Goal: Task Accomplishment & Management: Manage account settings

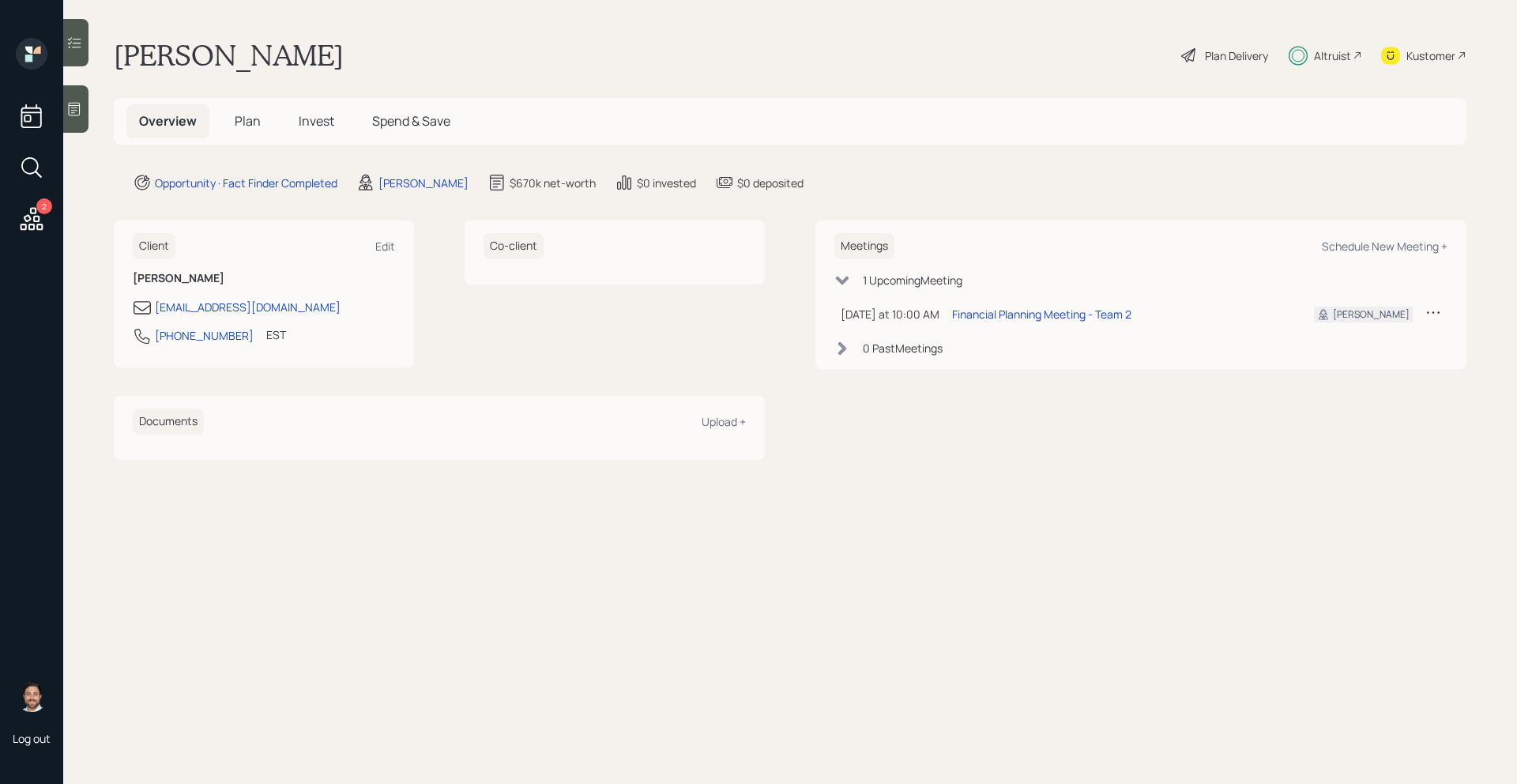
click at [305, 124] on span "Invest" at bounding box center [317, 121] width 36 height 17
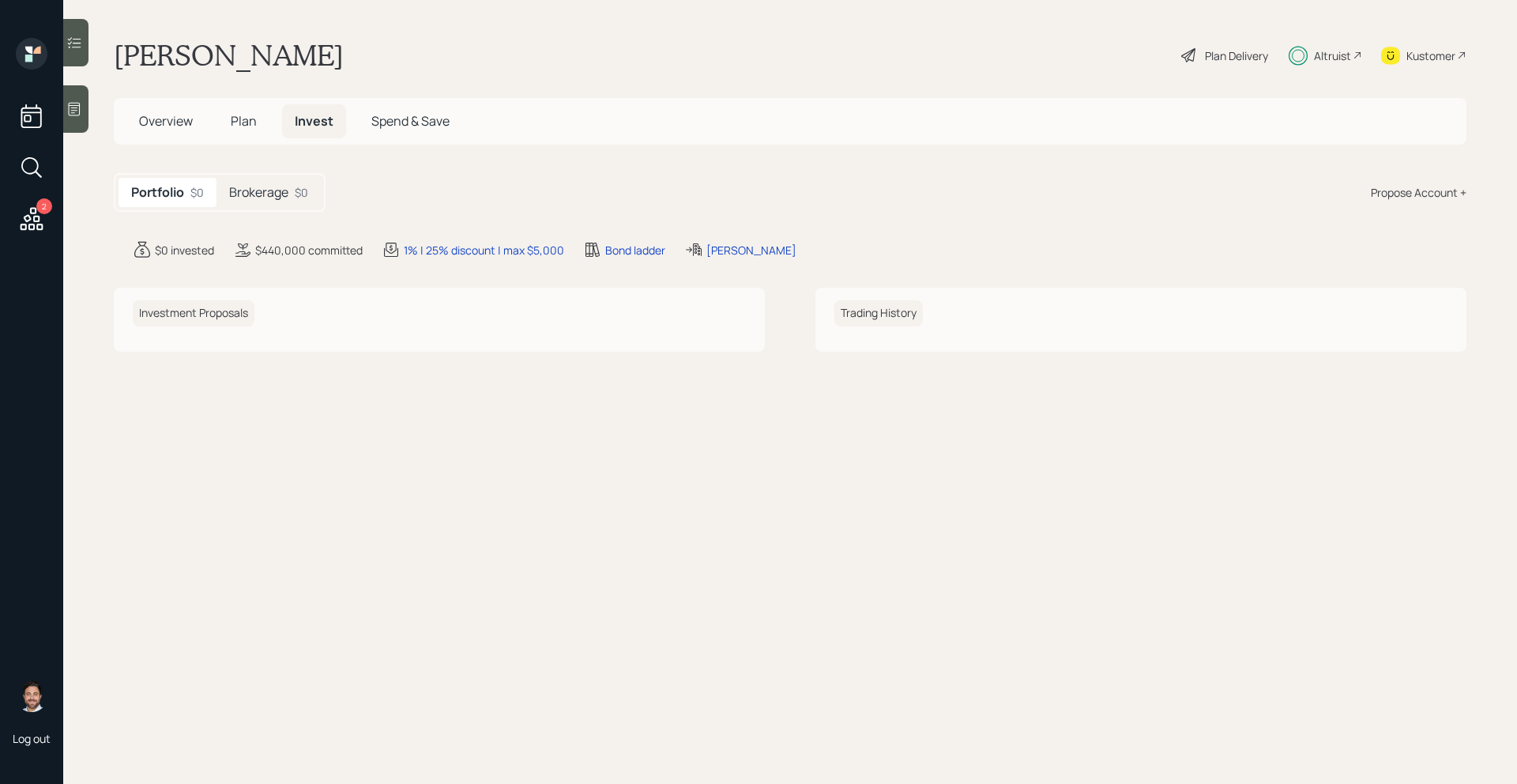
click at [271, 192] on h5 "Brokerage" at bounding box center [258, 192] width 60 height 15
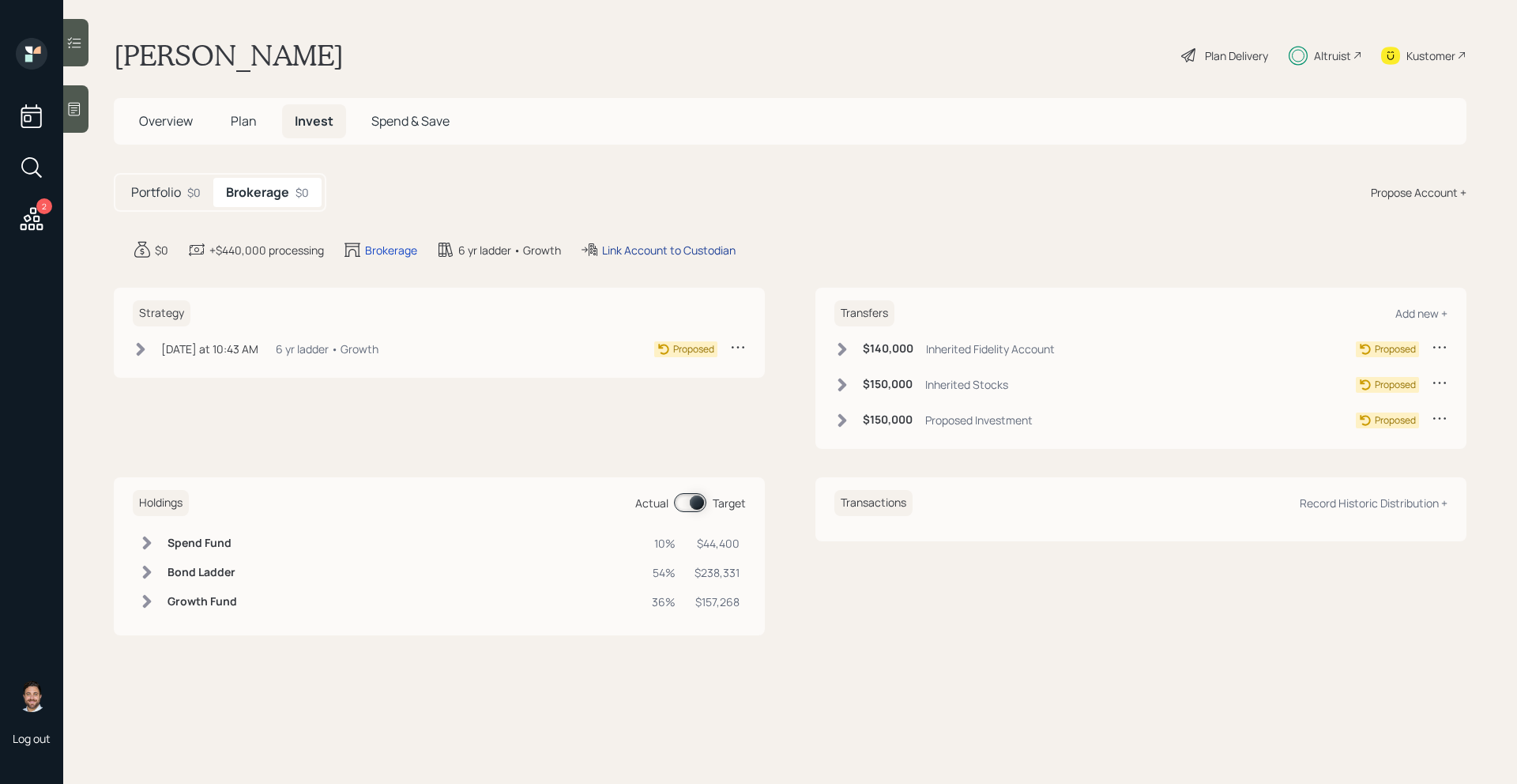
click at [688, 250] on div "Link Account to Custodian" at bounding box center [669, 251] width 133 height 17
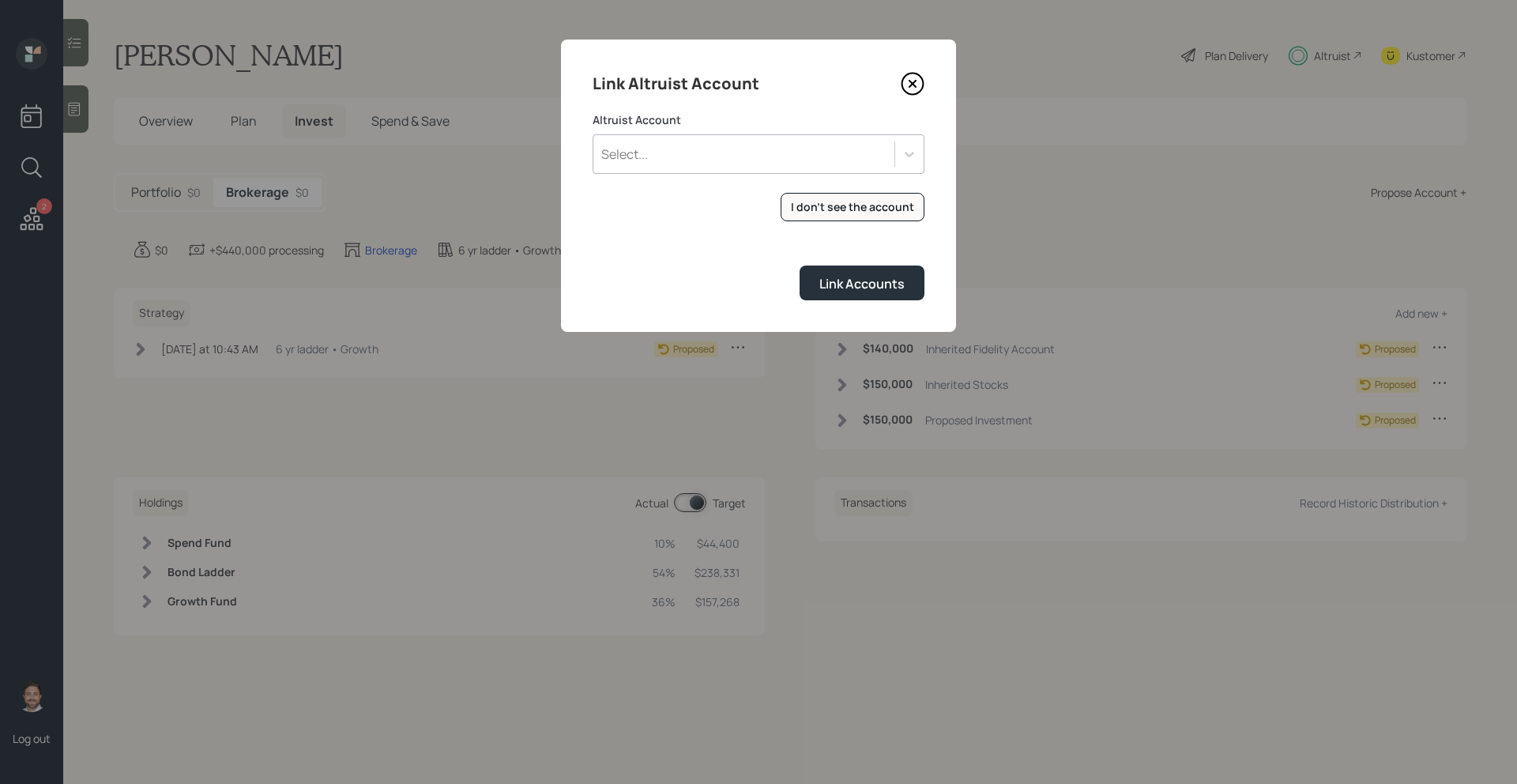
click at [683, 161] on div "Select..." at bounding box center [743, 154] width 301 height 26
click at [687, 163] on div "Select..." at bounding box center [743, 154] width 301 height 26
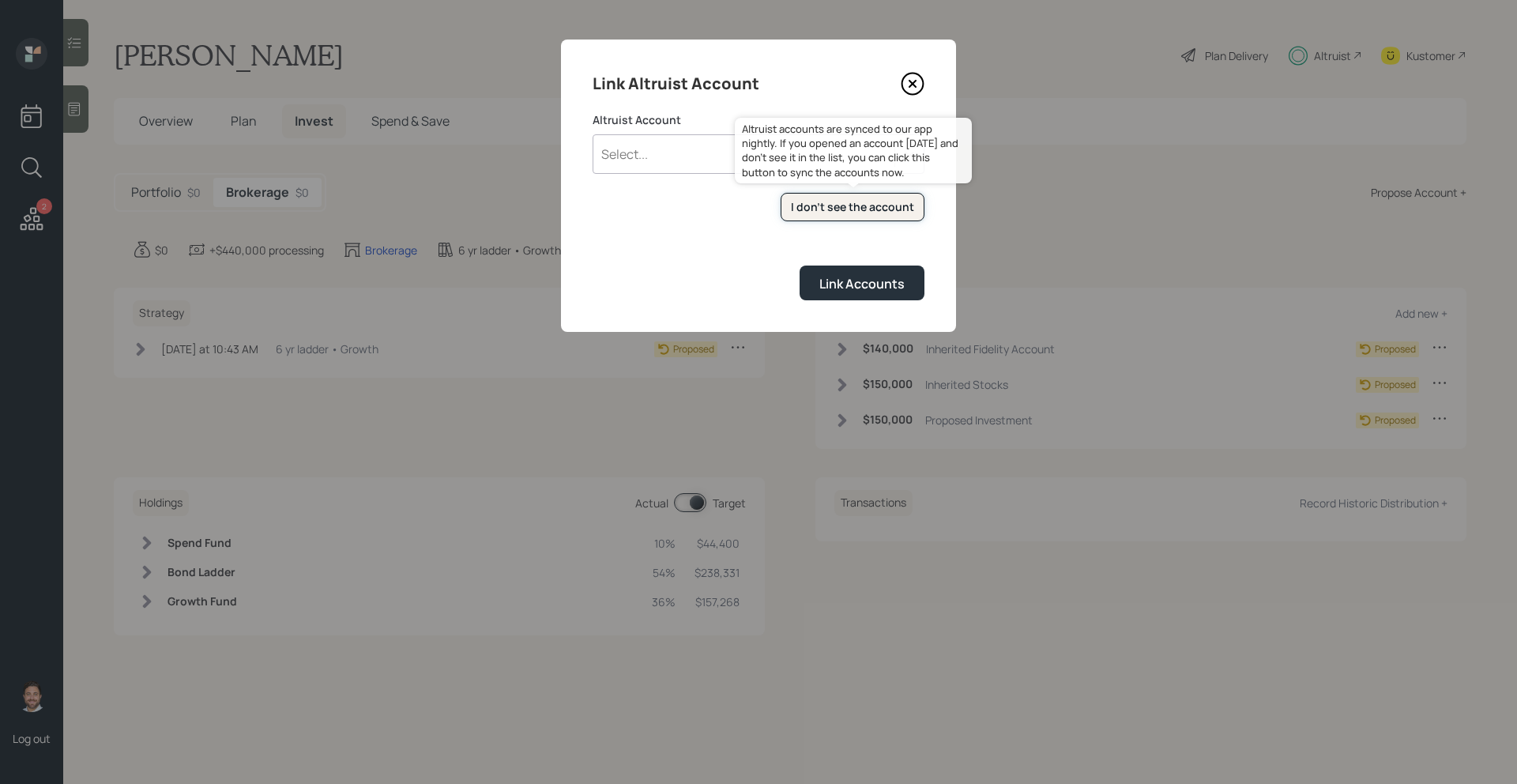
click at [810, 200] on div "I don't see the account" at bounding box center [852, 207] width 123 height 16
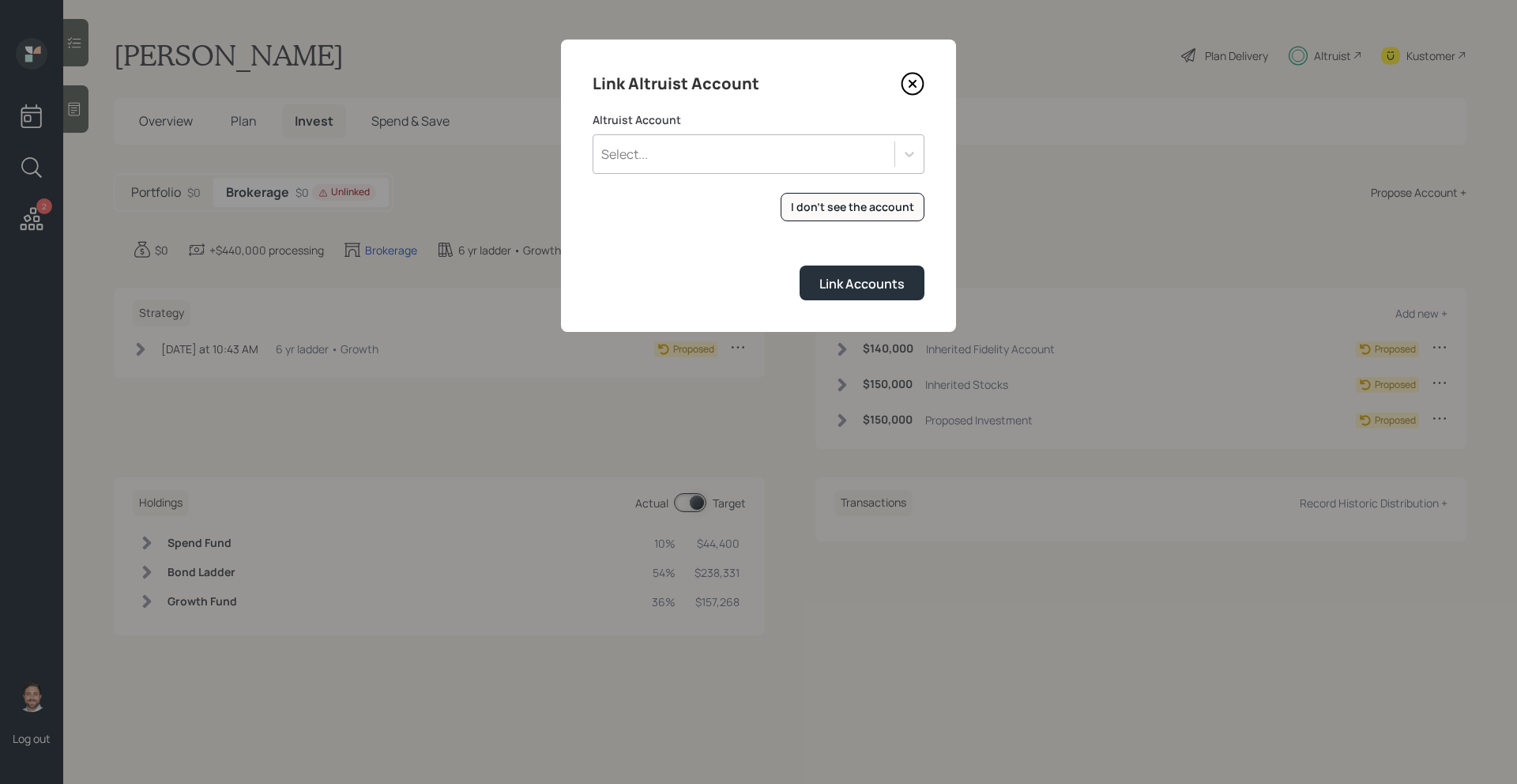
click at [665, 165] on div "Select..." at bounding box center [743, 154] width 301 height 26
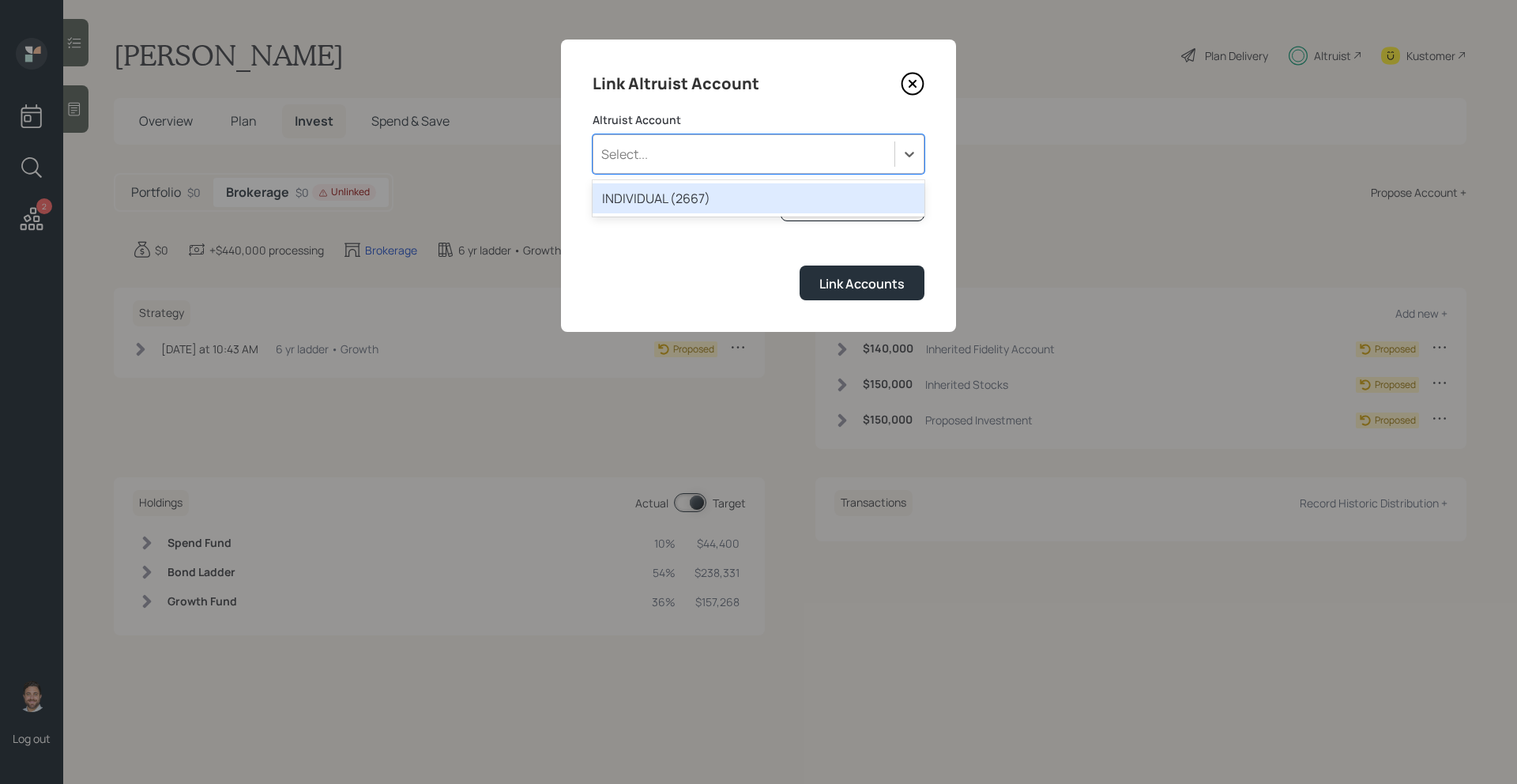
click at [669, 204] on div "INDIVIDUAL (2667)" at bounding box center [758, 199] width 332 height 30
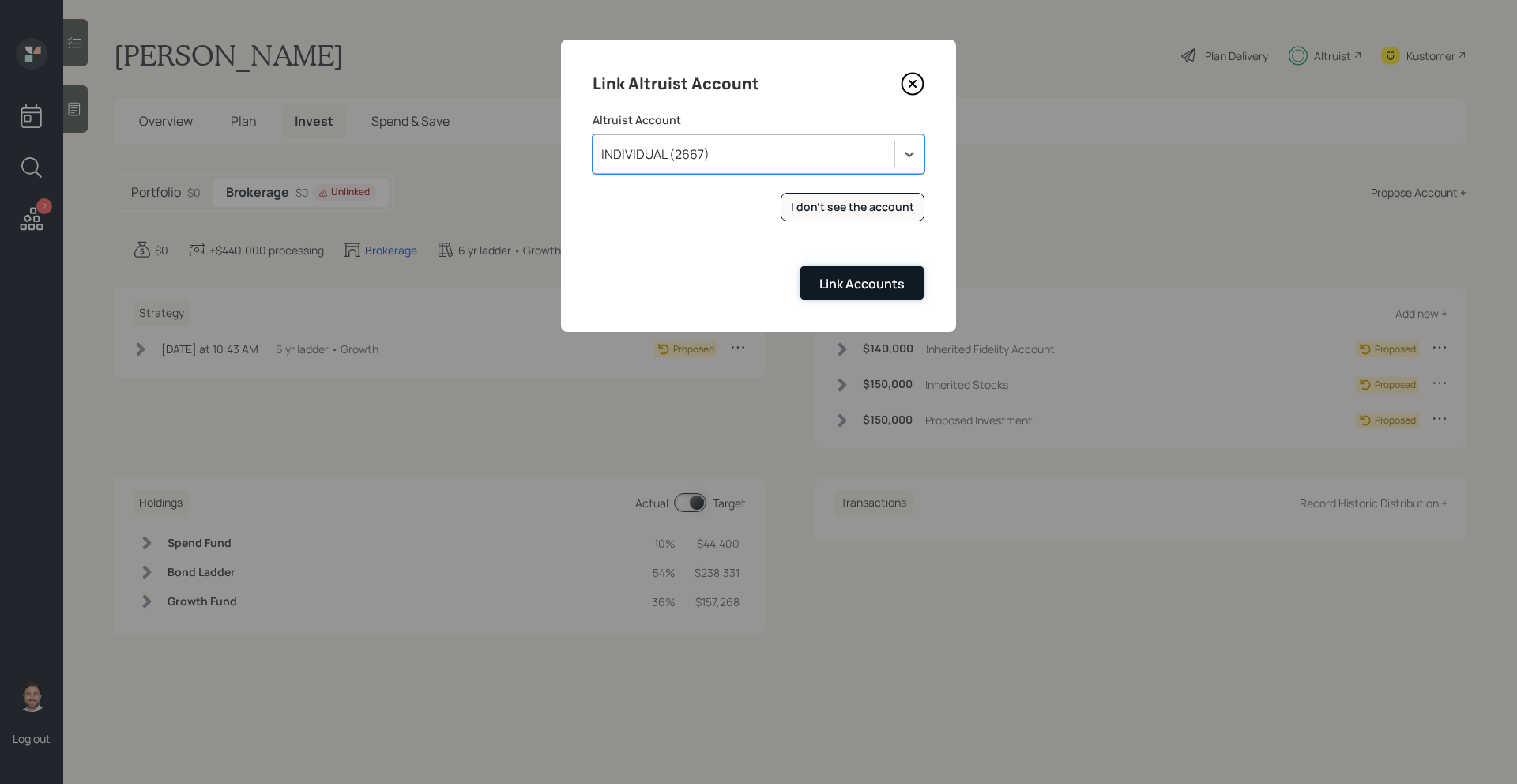
click at [867, 297] on button "Link Accounts" at bounding box center [862, 283] width 125 height 34
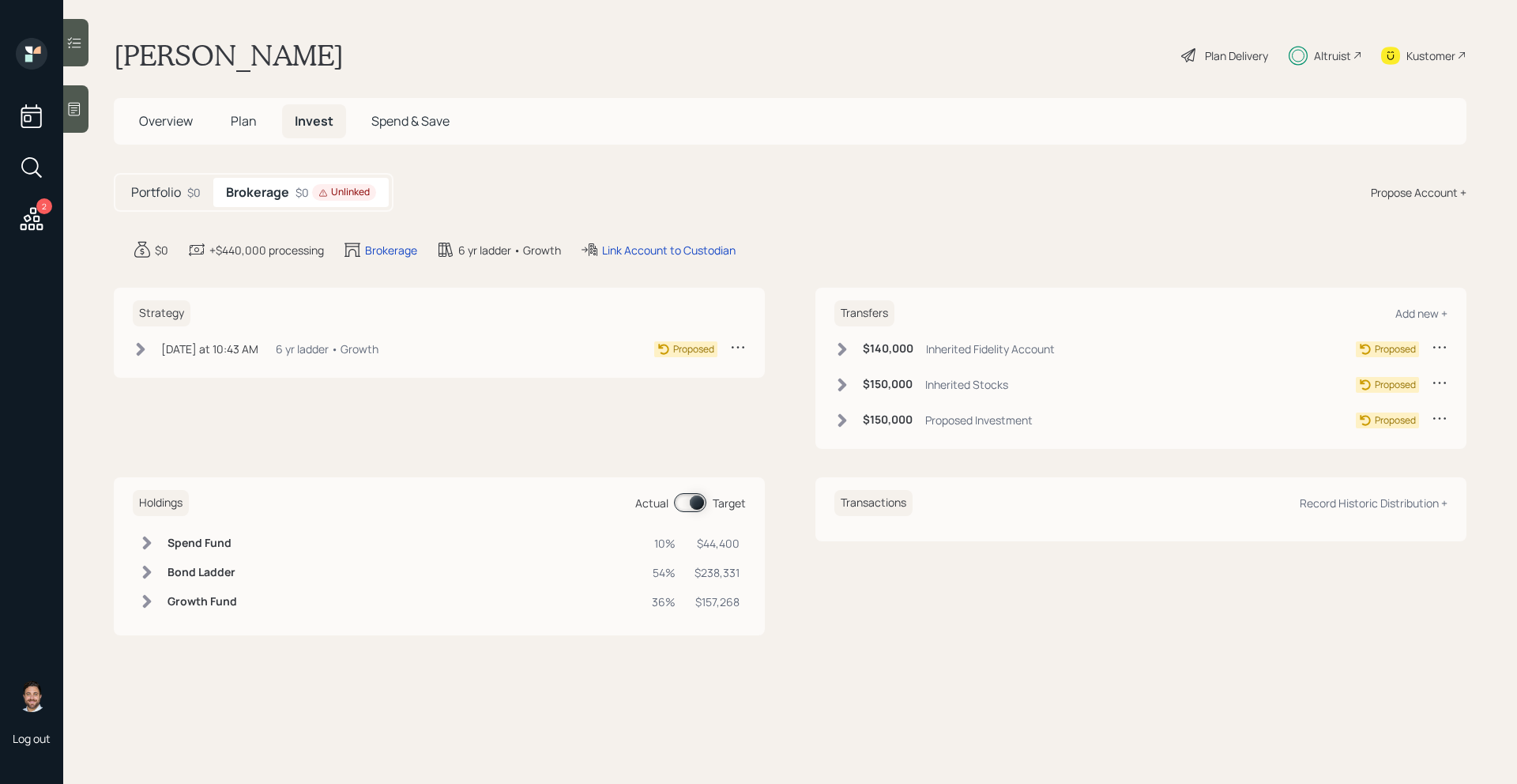
click at [847, 350] on icon at bounding box center [842, 349] width 16 height 16
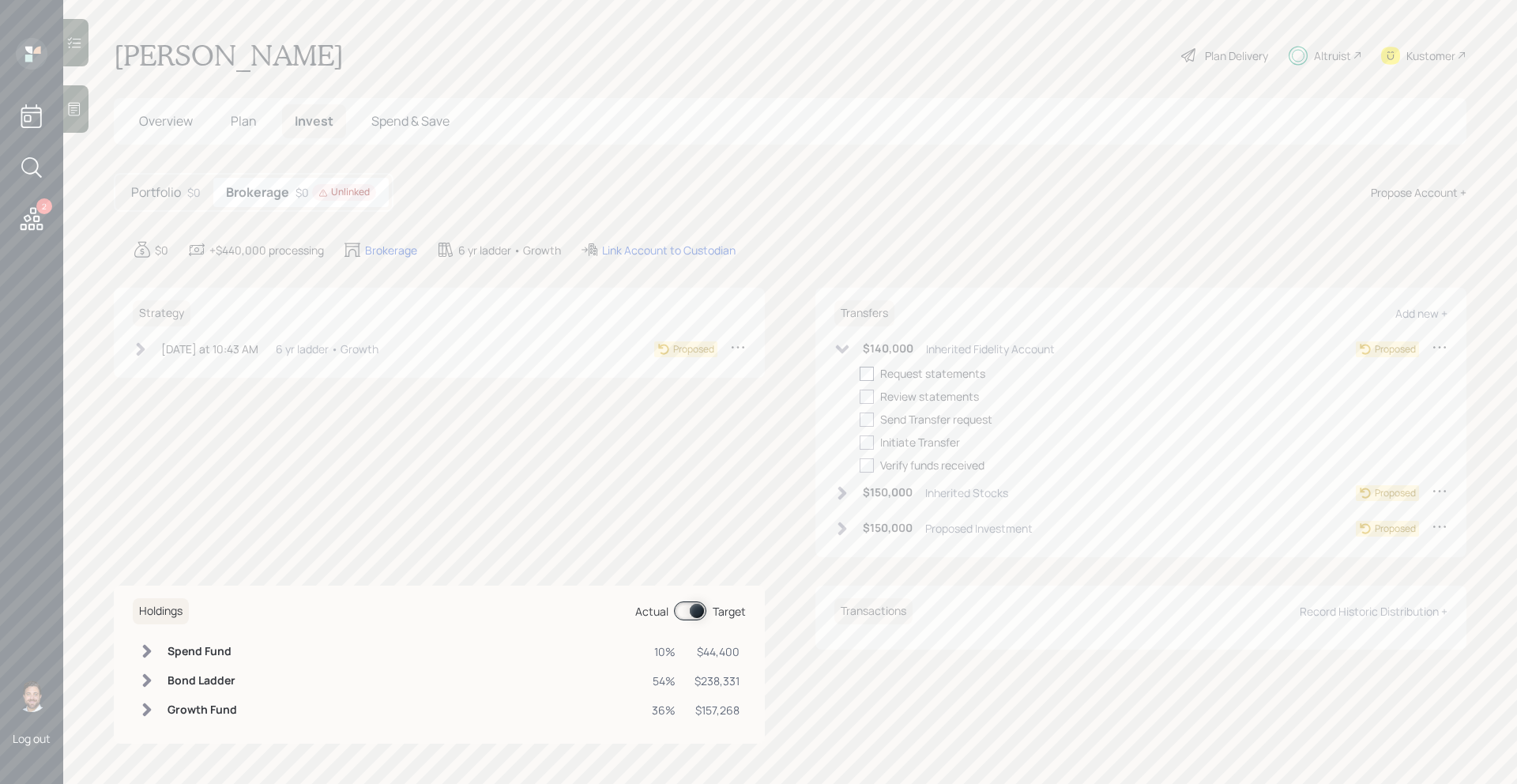
click at [871, 372] on div at bounding box center [866, 374] width 14 height 14
click at [860, 373] on input "checkbox" at bounding box center [859, 373] width 1 height 1
checkbox input "true"
click at [843, 350] on icon at bounding box center [843, 348] width 13 height 9
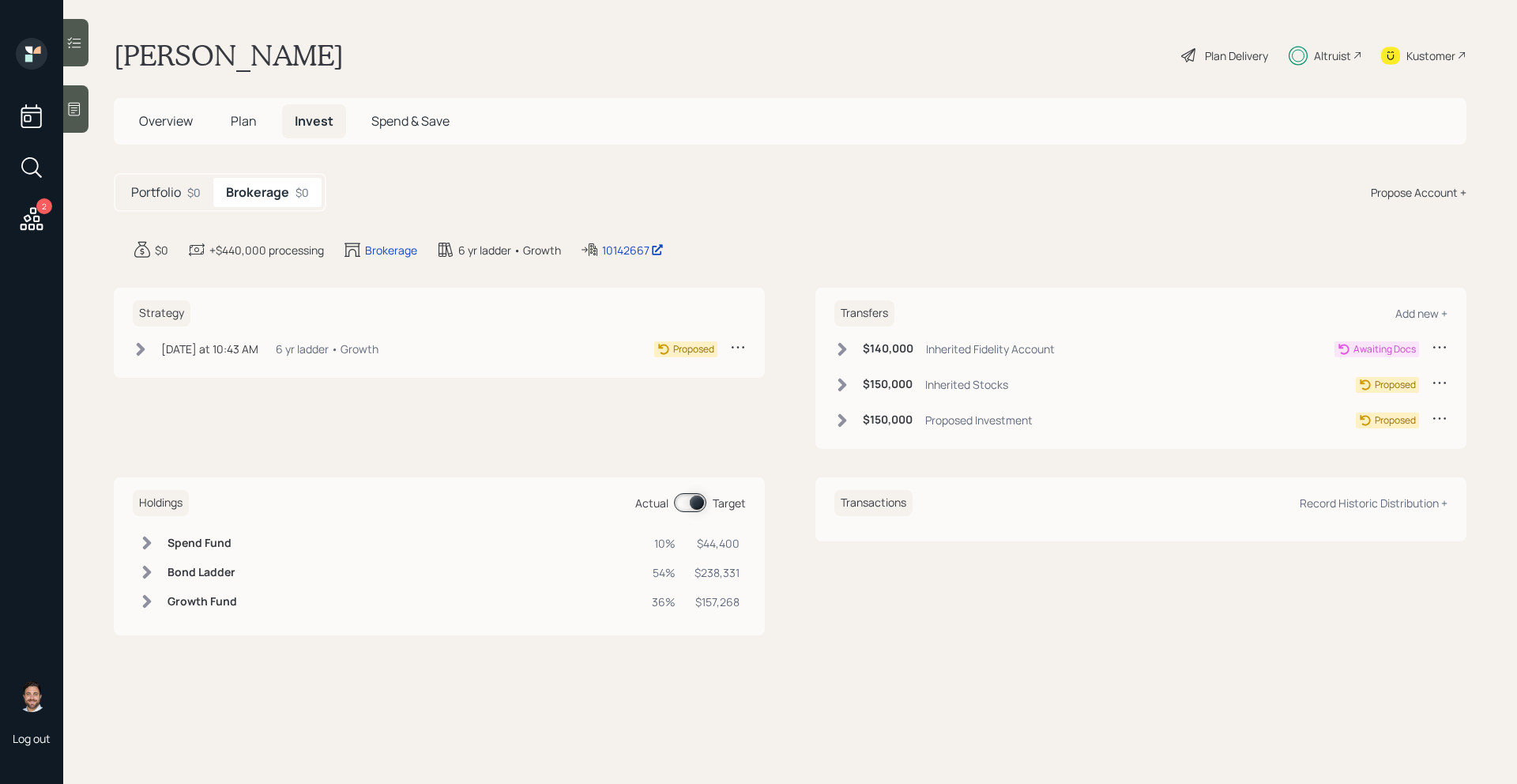
click at [843, 383] on icon at bounding box center [842, 384] width 9 height 13
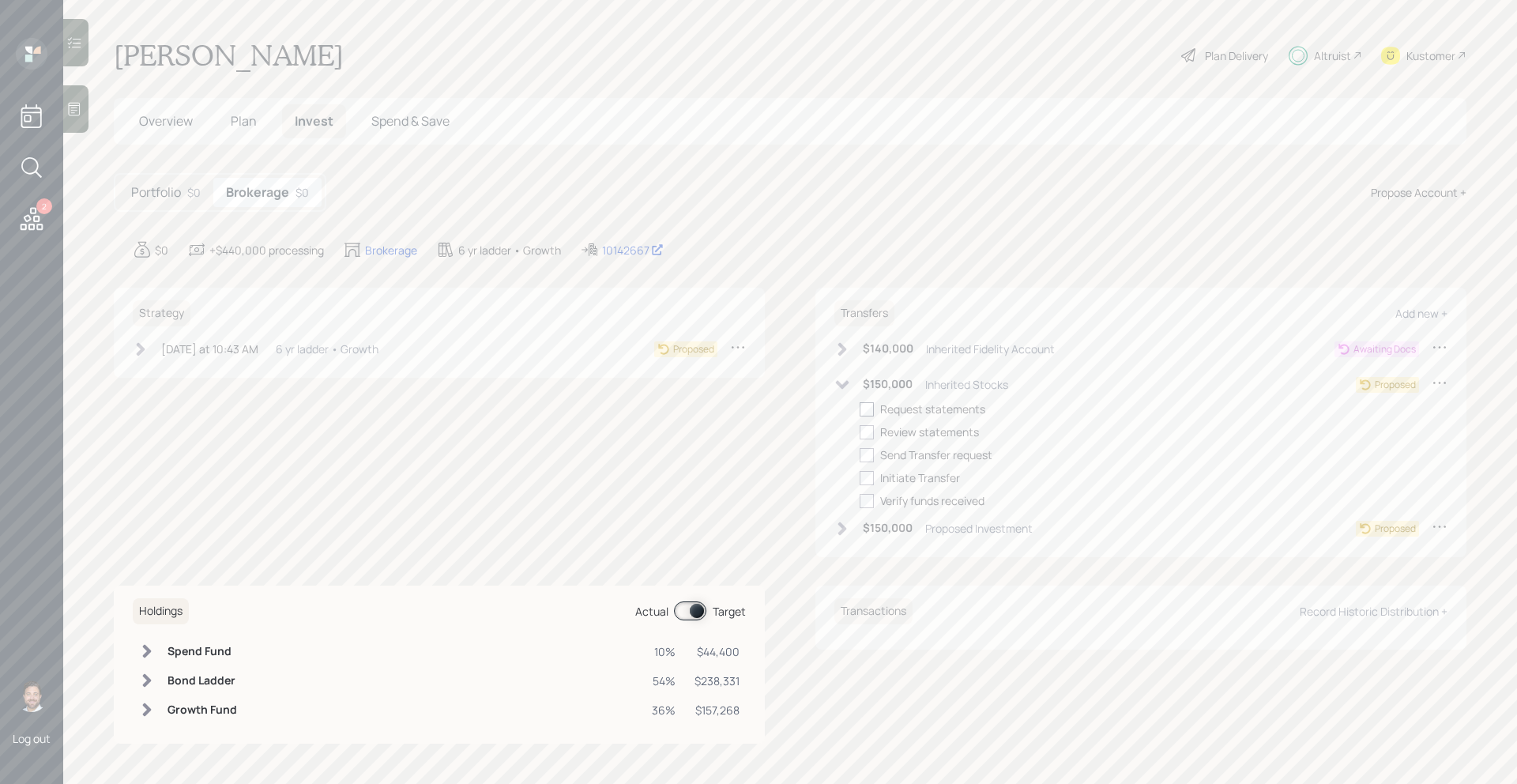
click at [866, 408] on div at bounding box center [866, 409] width 14 height 14
click at [860, 409] on input "checkbox" at bounding box center [859, 409] width 1 height 1
checkbox input "true"
click at [843, 384] on icon at bounding box center [843, 384] width 13 height 9
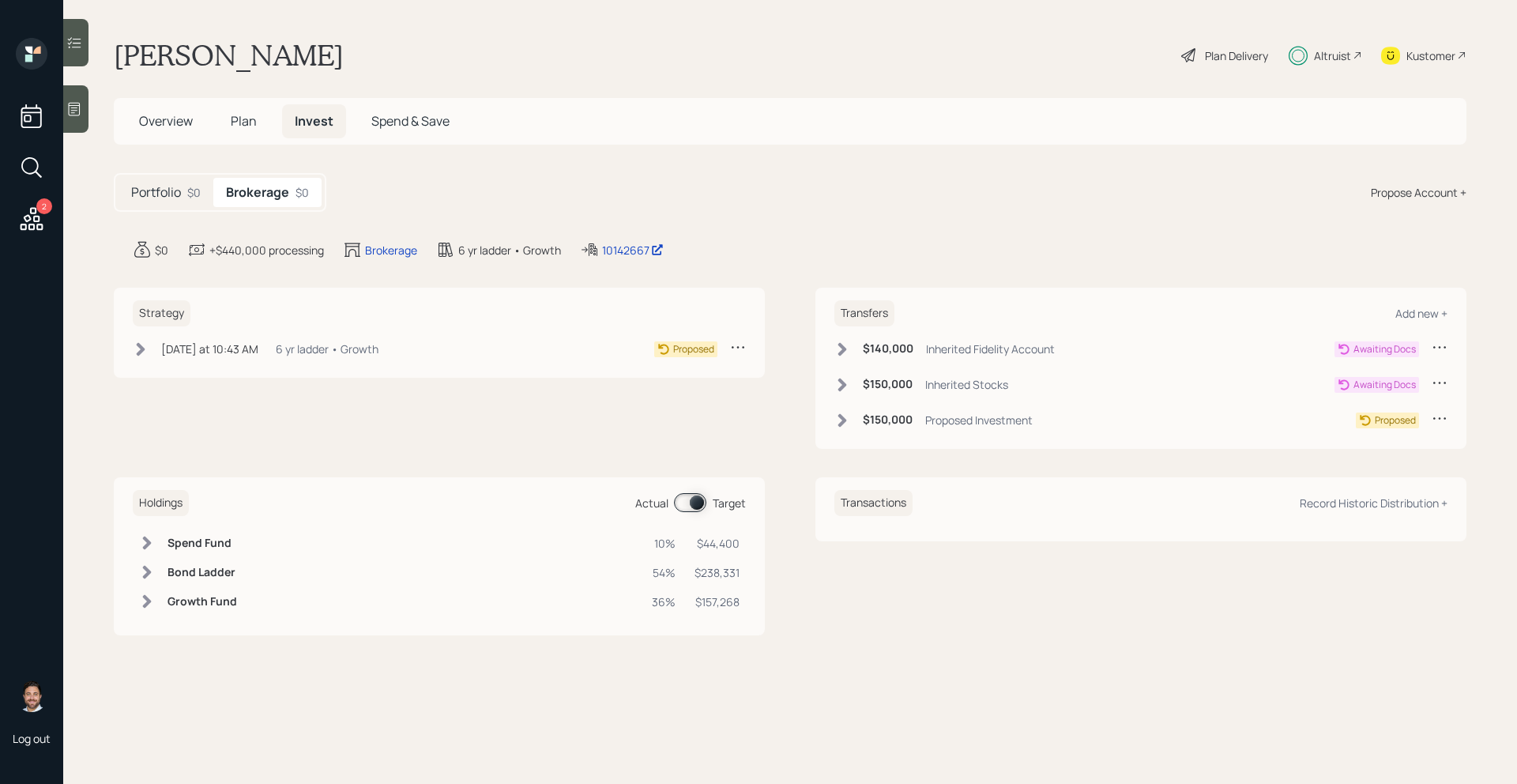
click at [842, 414] on icon at bounding box center [842, 420] width 16 height 16
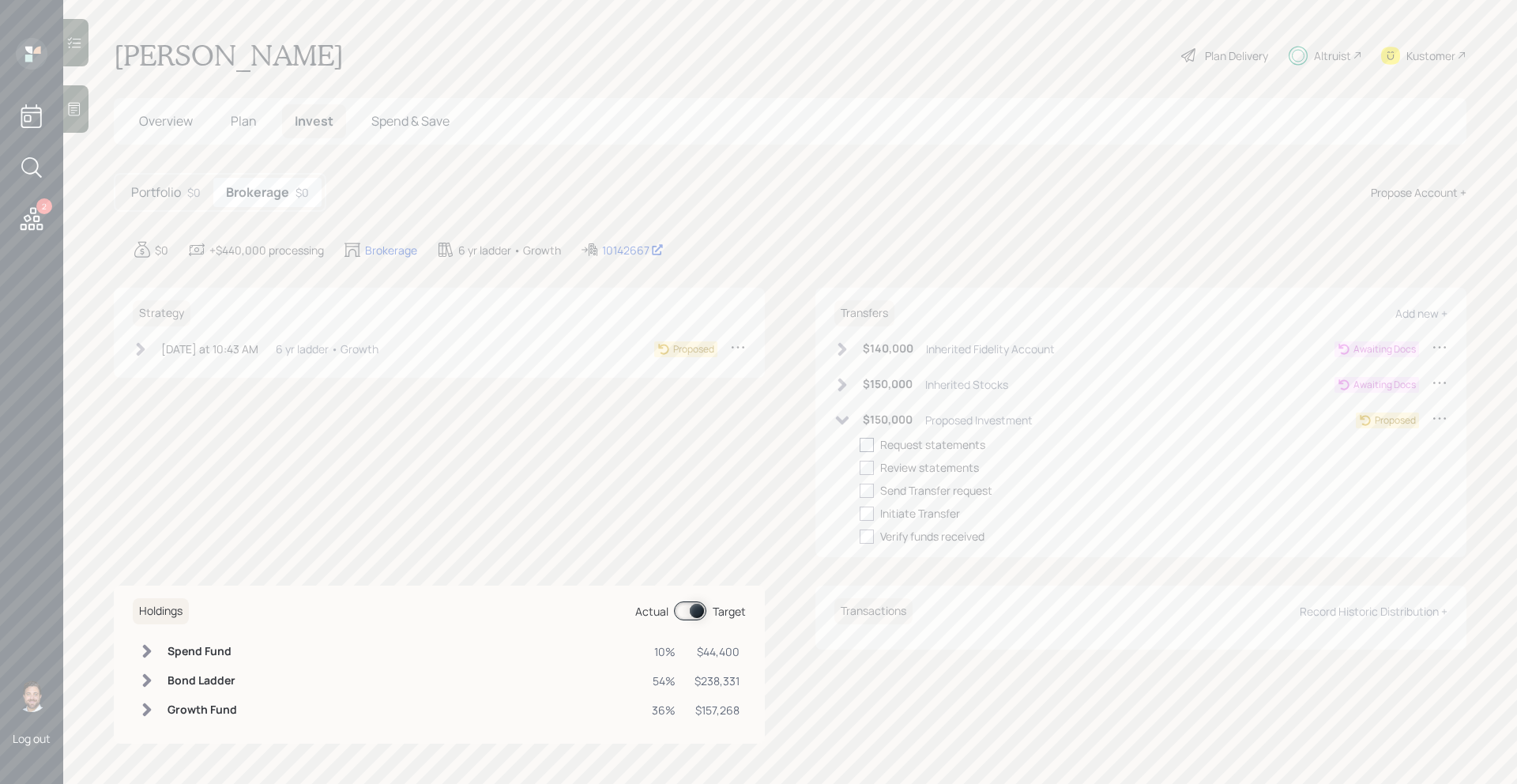
click at [868, 443] on div at bounding box center [866, 444] width 14 height 14
click at [860, 444] on input "checkbox" at bounding box center [859, 444] width 1 height 1
checkbox input "true"
click at [847, 423] on icon at bounding box center [842, 420] width 16 height 16
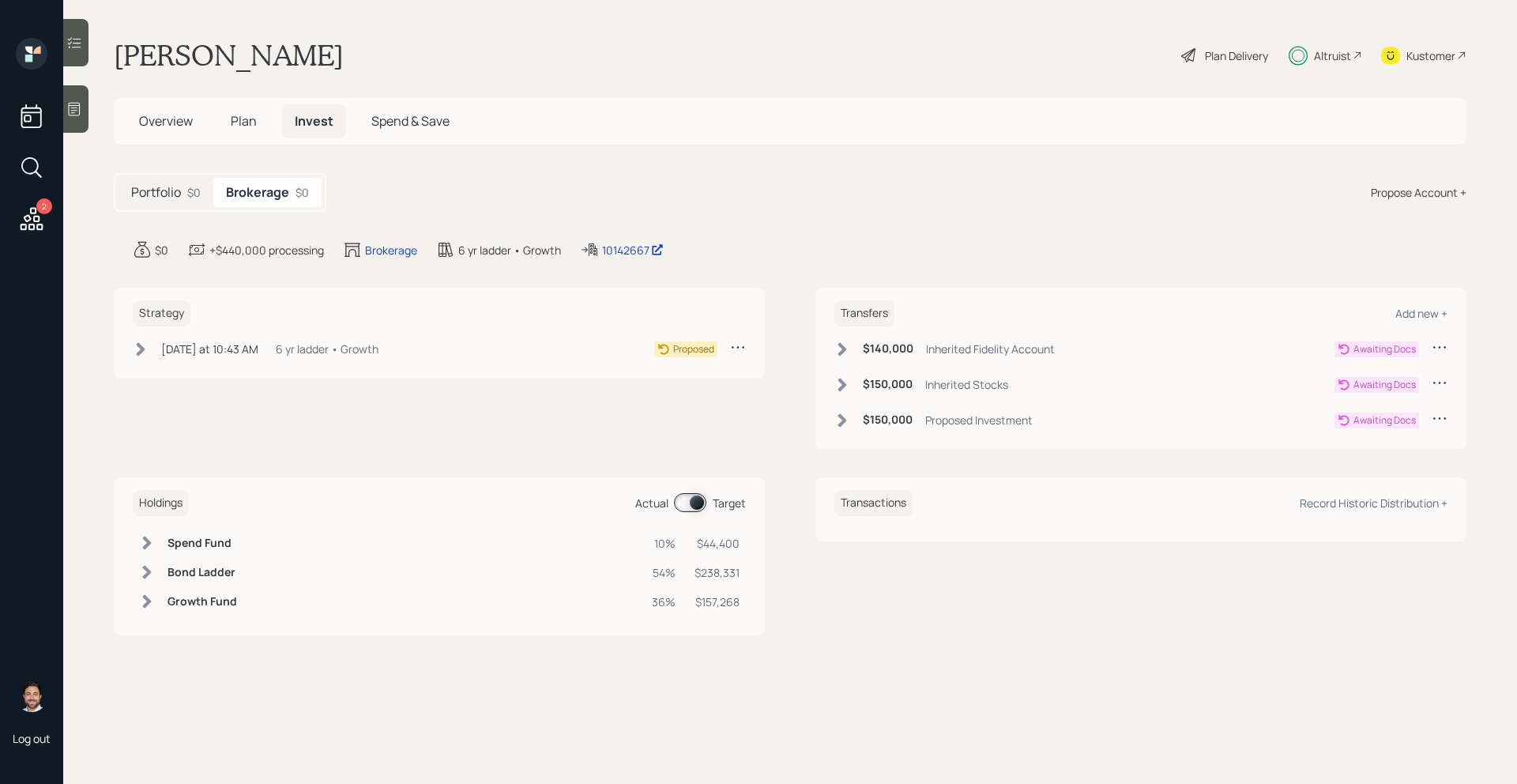
click at [151, 117] on span "Overview" at bounding box center [166, 121] width 54 height 17
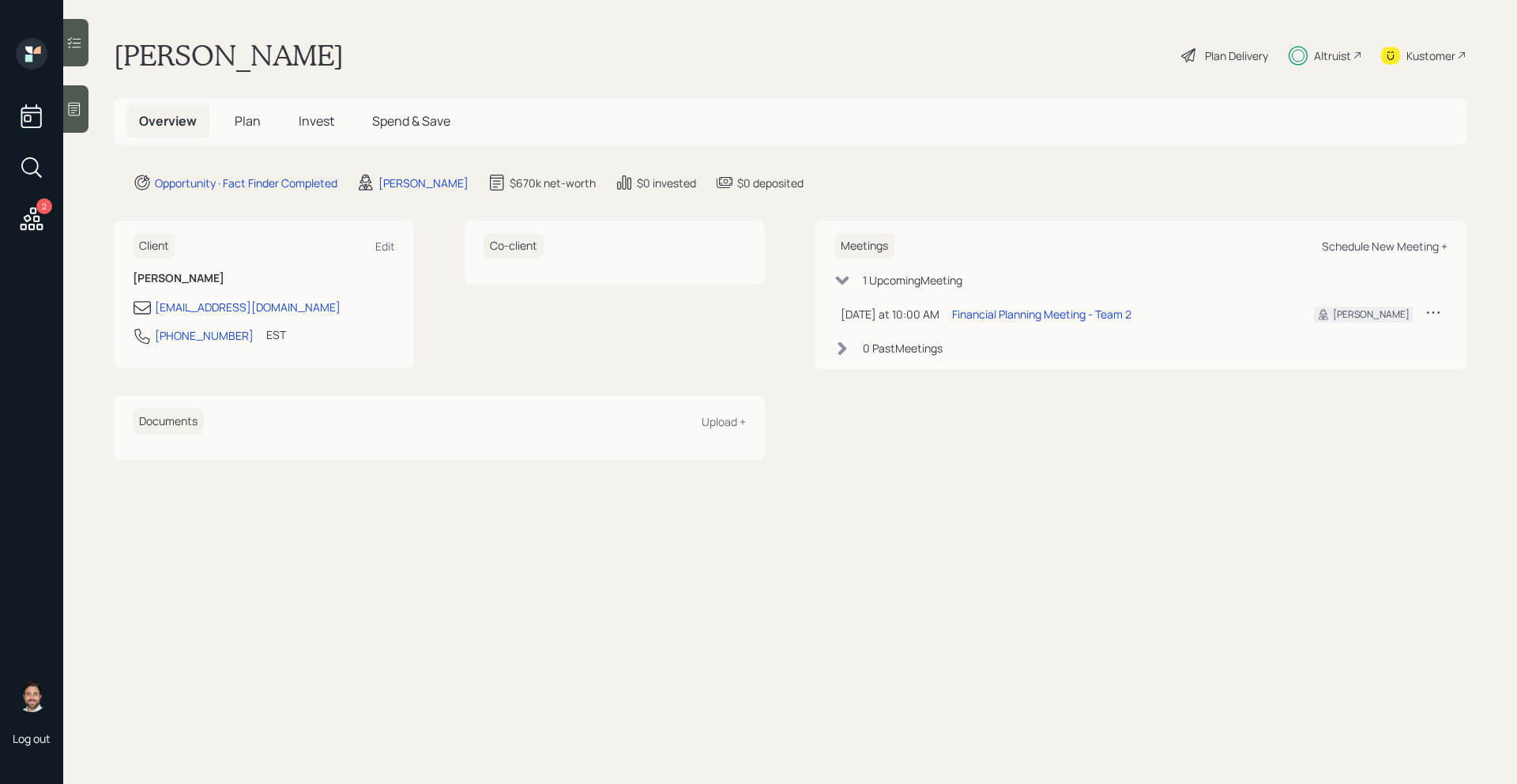
click at [1348, 243] on div "Schedule New Meeting +" at bounding box center [1385, 246] width 126 height 15
select select "bffa7908-1b2a-4c79-9bb6-f0ec9aed22d3"
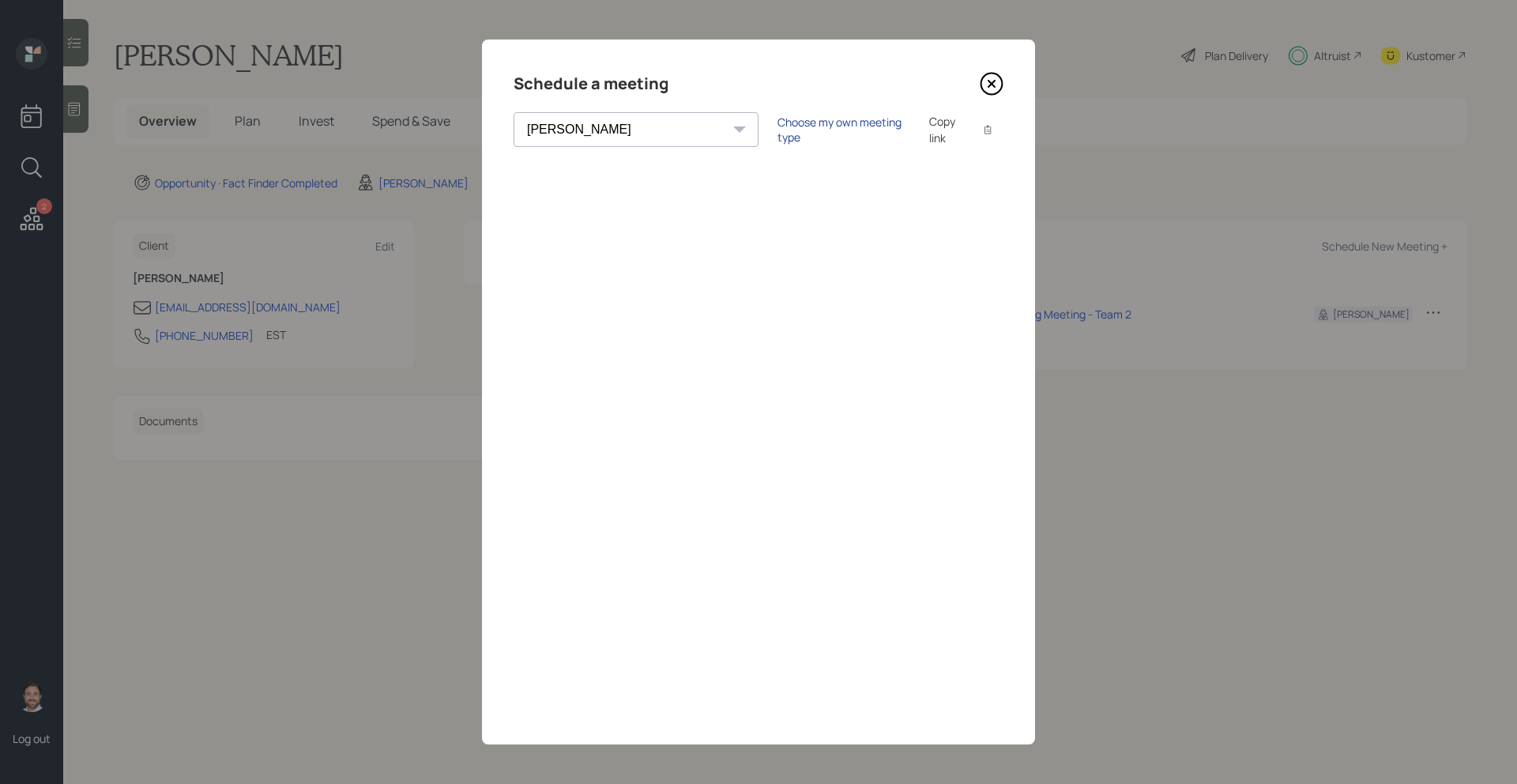
click at [777, 131] on div "Choose my own meeting type" at bounding box center [844, 130] width 132 height 30
click at [996, 89] on icon at bounding box center [991, 83] width 24 height 24
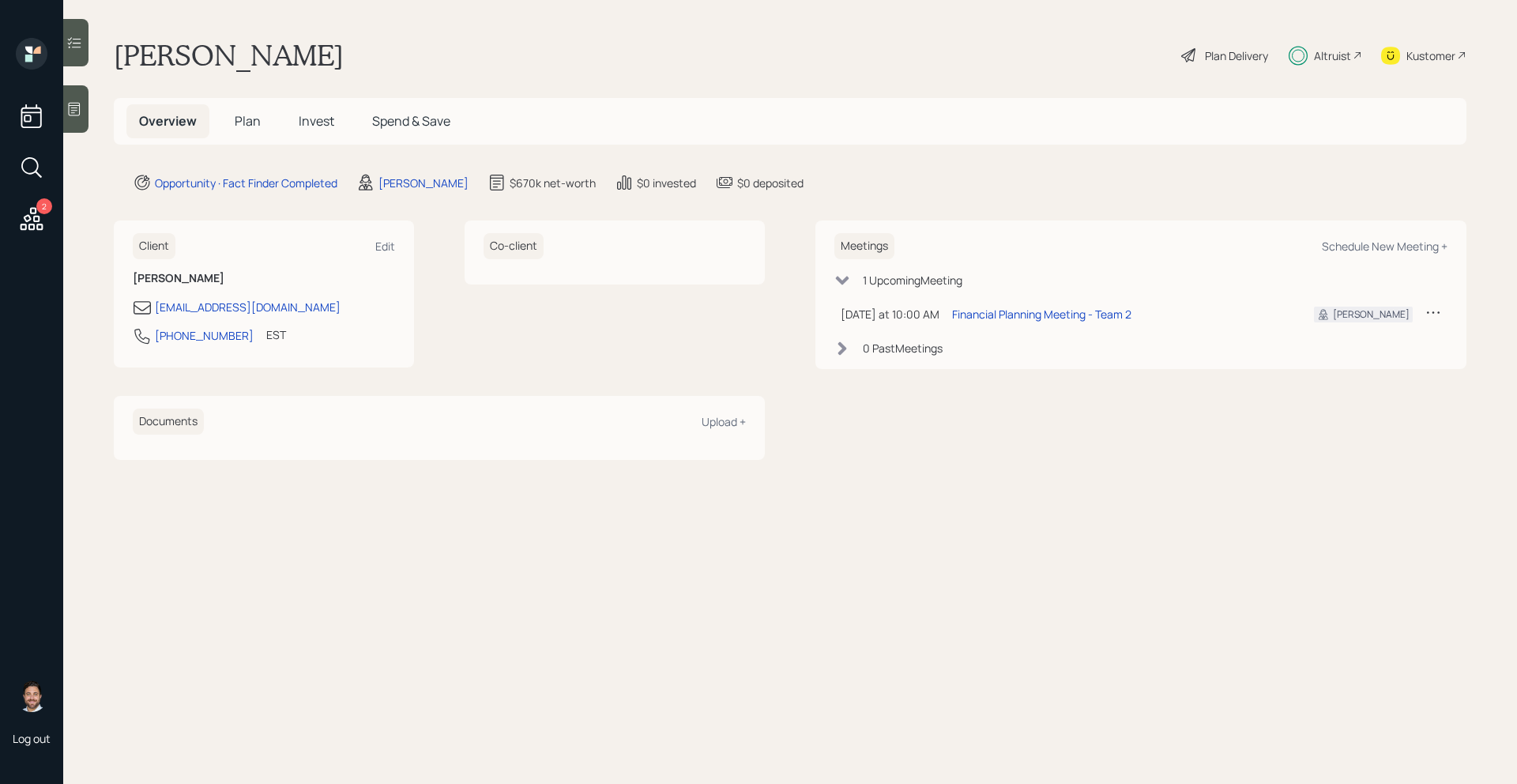
click at [319, 121] on span "Invest" at bounding box center [317, 121] width 36 height 17
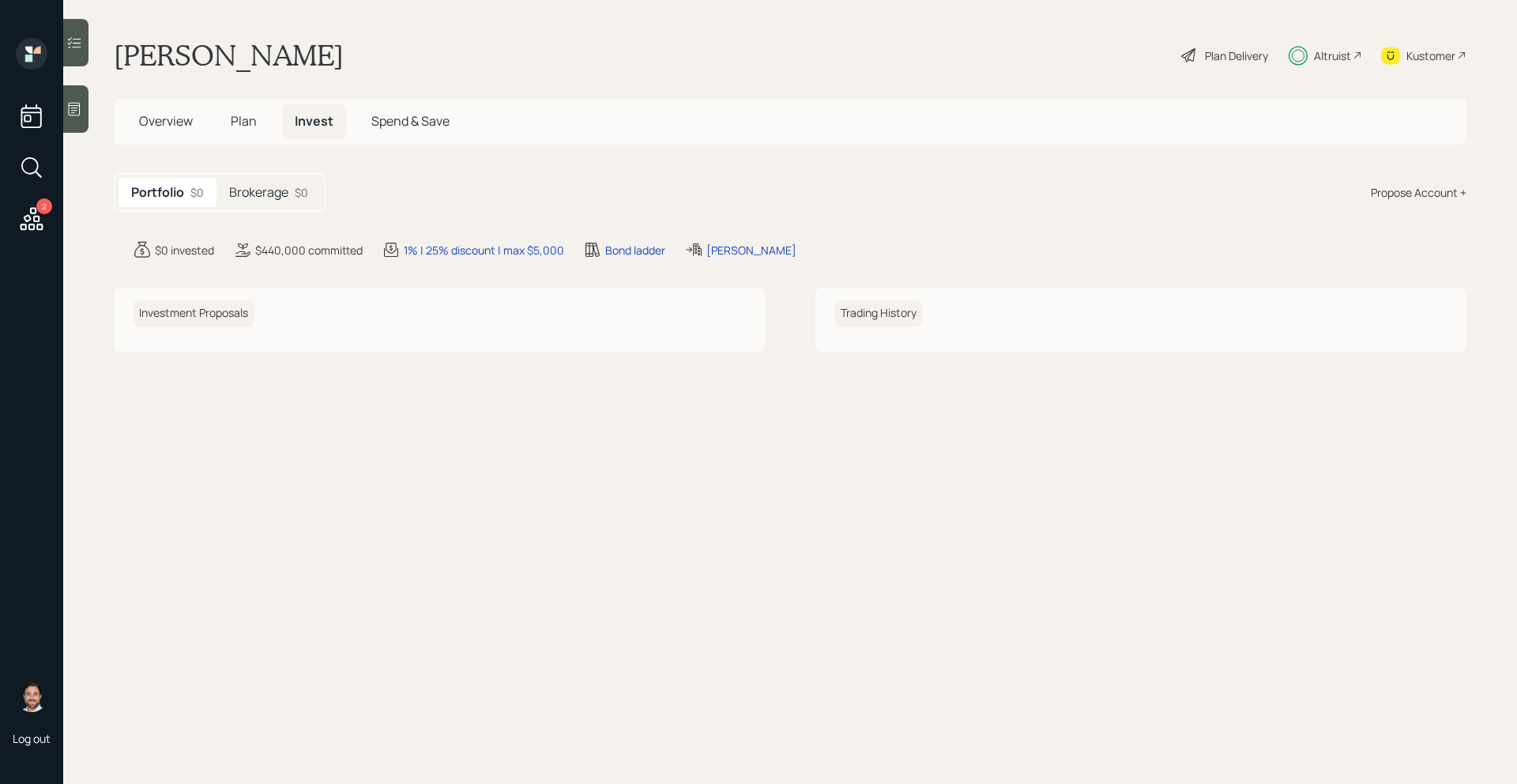
click at [294, 189] on div "Brokerage $0" at bounding box center [269, 192] width 104 height 29
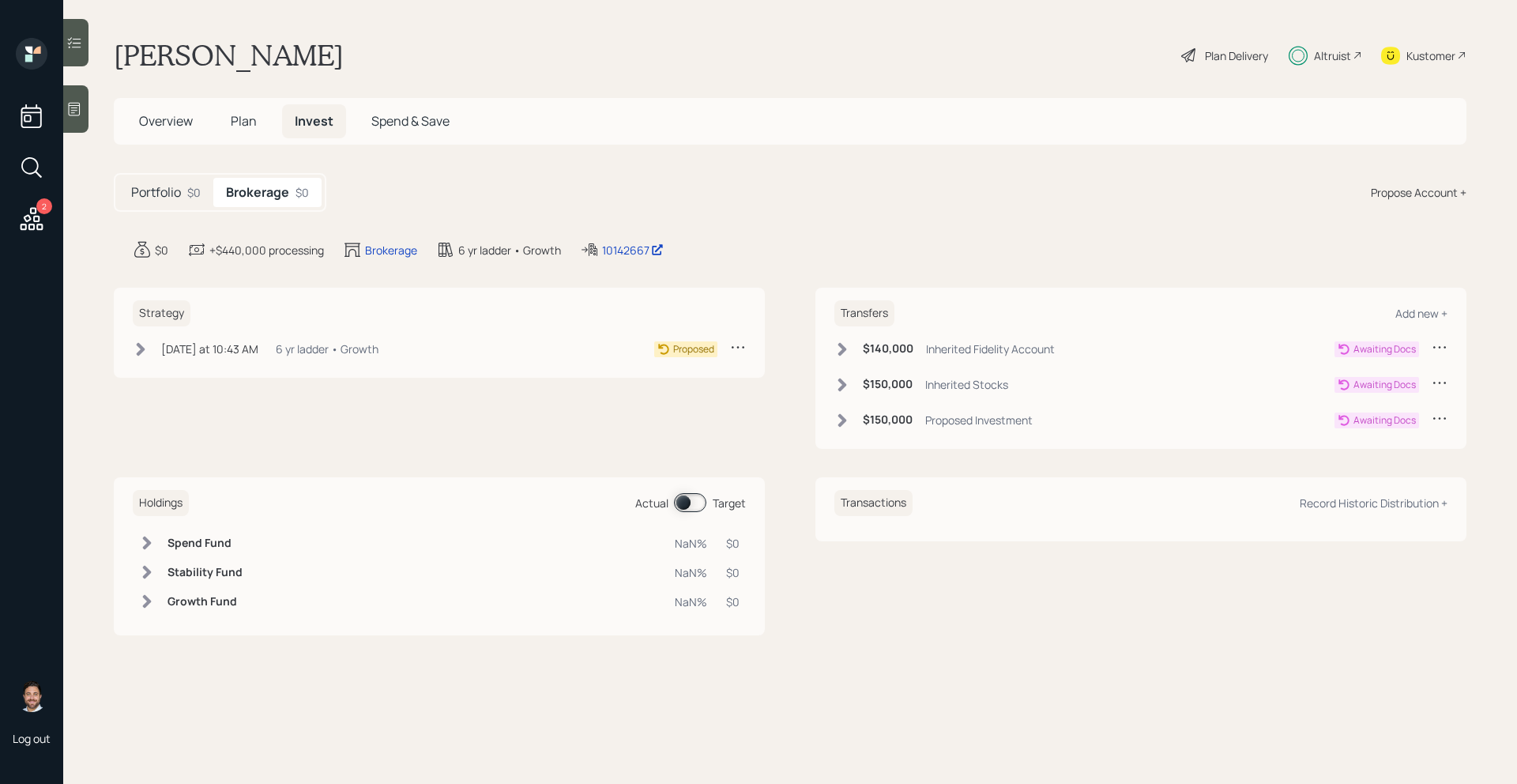
click at [137, 350] on icon at bounding box center [140, 349] width 16 height 16
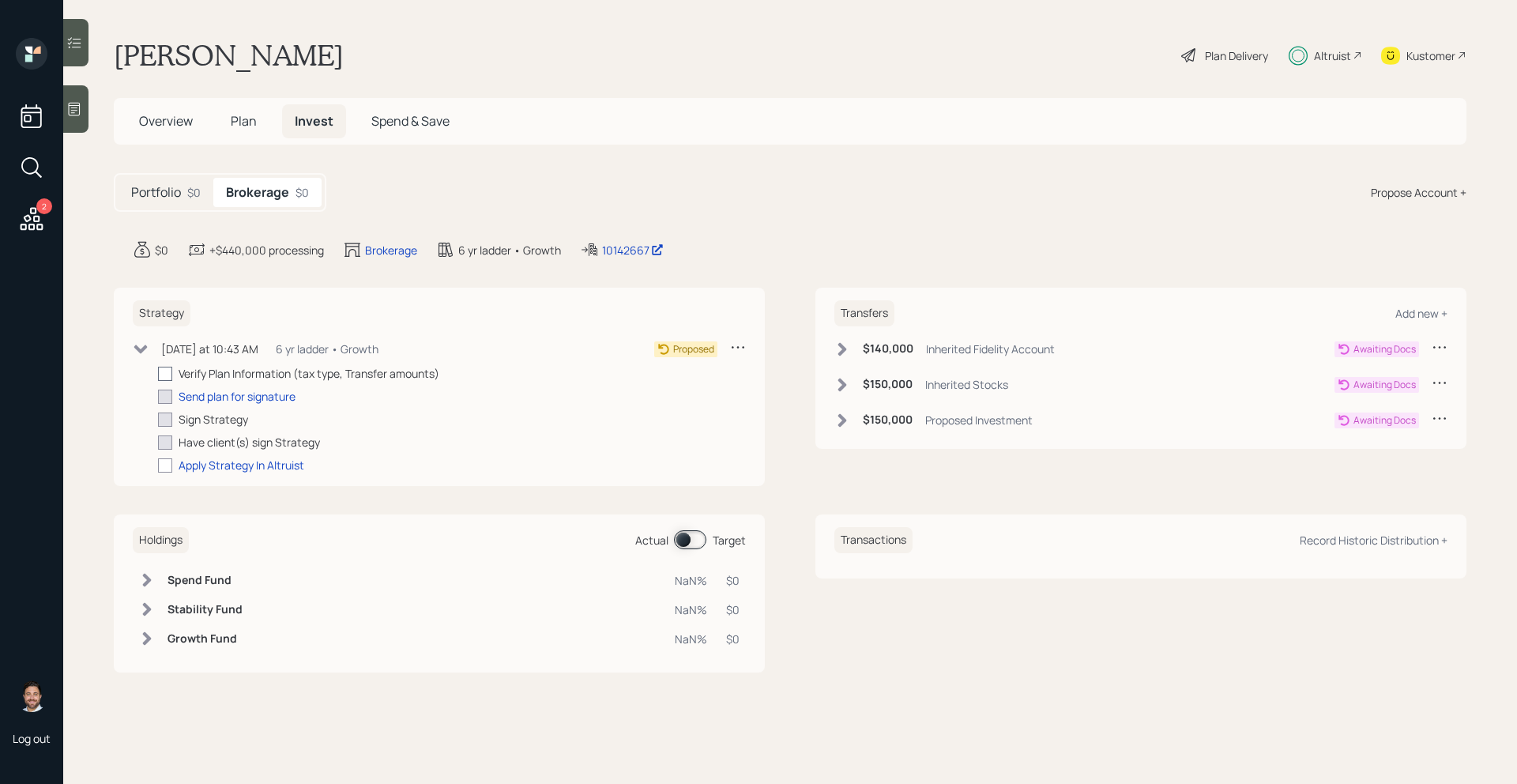
click at [167, 376] on div at bounding box center [165, 374] width 14 height 14
click at [158, 374] on input "checkbox" at bounding box center [157, 373] width 1 height 1
checkbox input "true"
click at [204, 390] on div "Send plan for signature" at bounding box center [237, 396] width 117 height 17
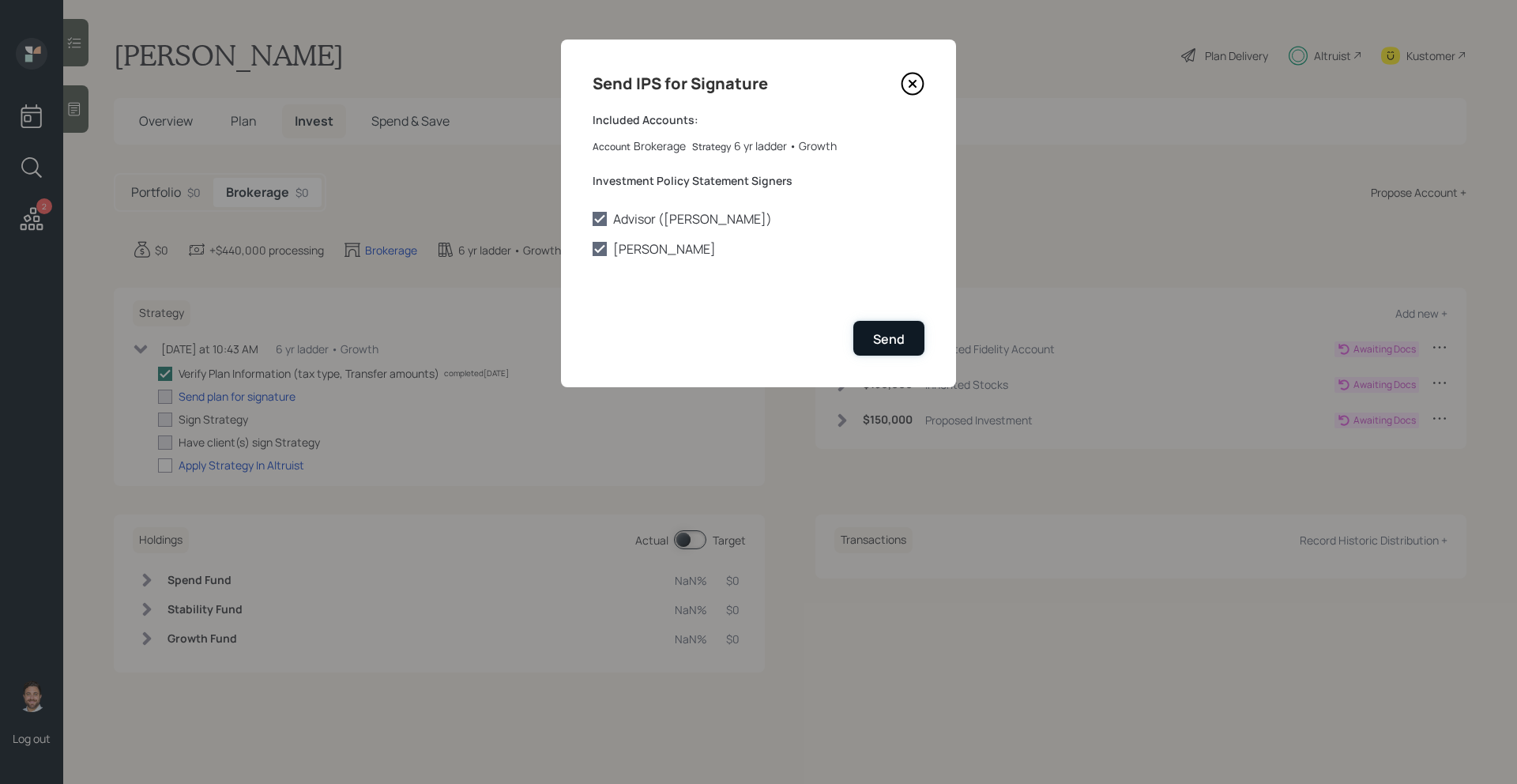
click at [894, 329] on button "Send" at bounding box center [888, 338] width 71 height 34
checkbox input "true"
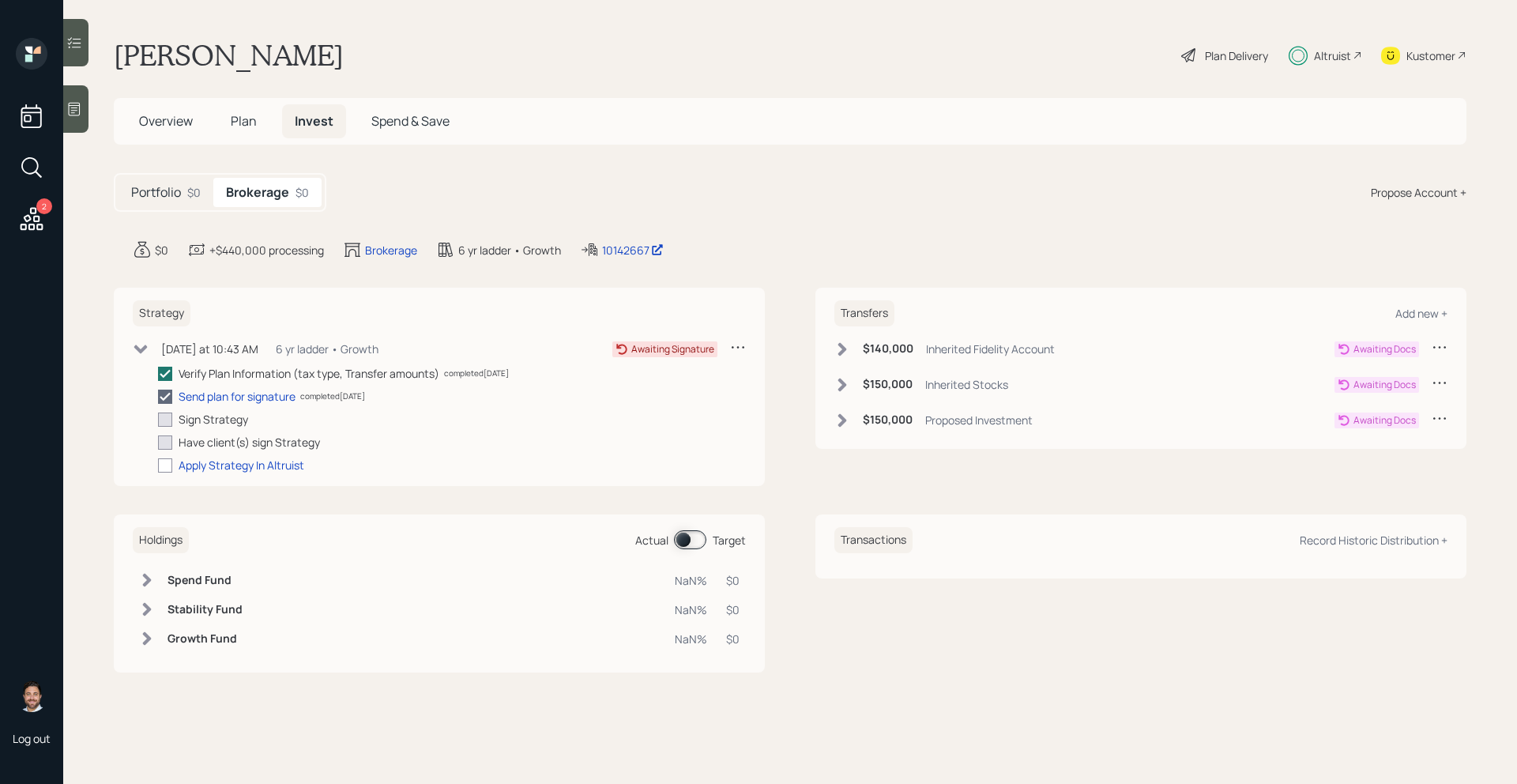
click at [142, 348] on icon at bounding box center [141, 348] width 13 height 9
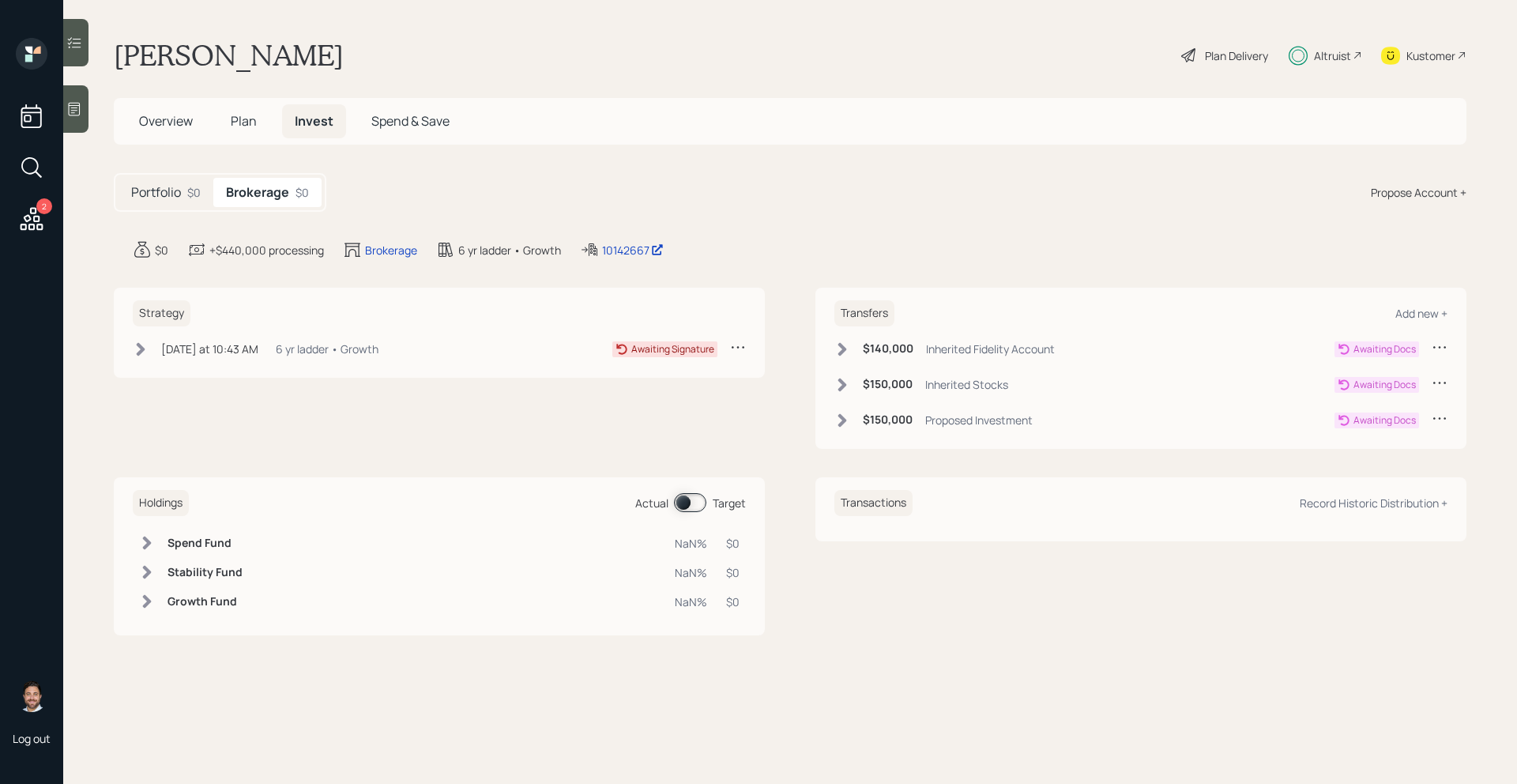
click at [170, 192] on h5 "Portfolio" at bounding box center [156, 192] width 50 height 15
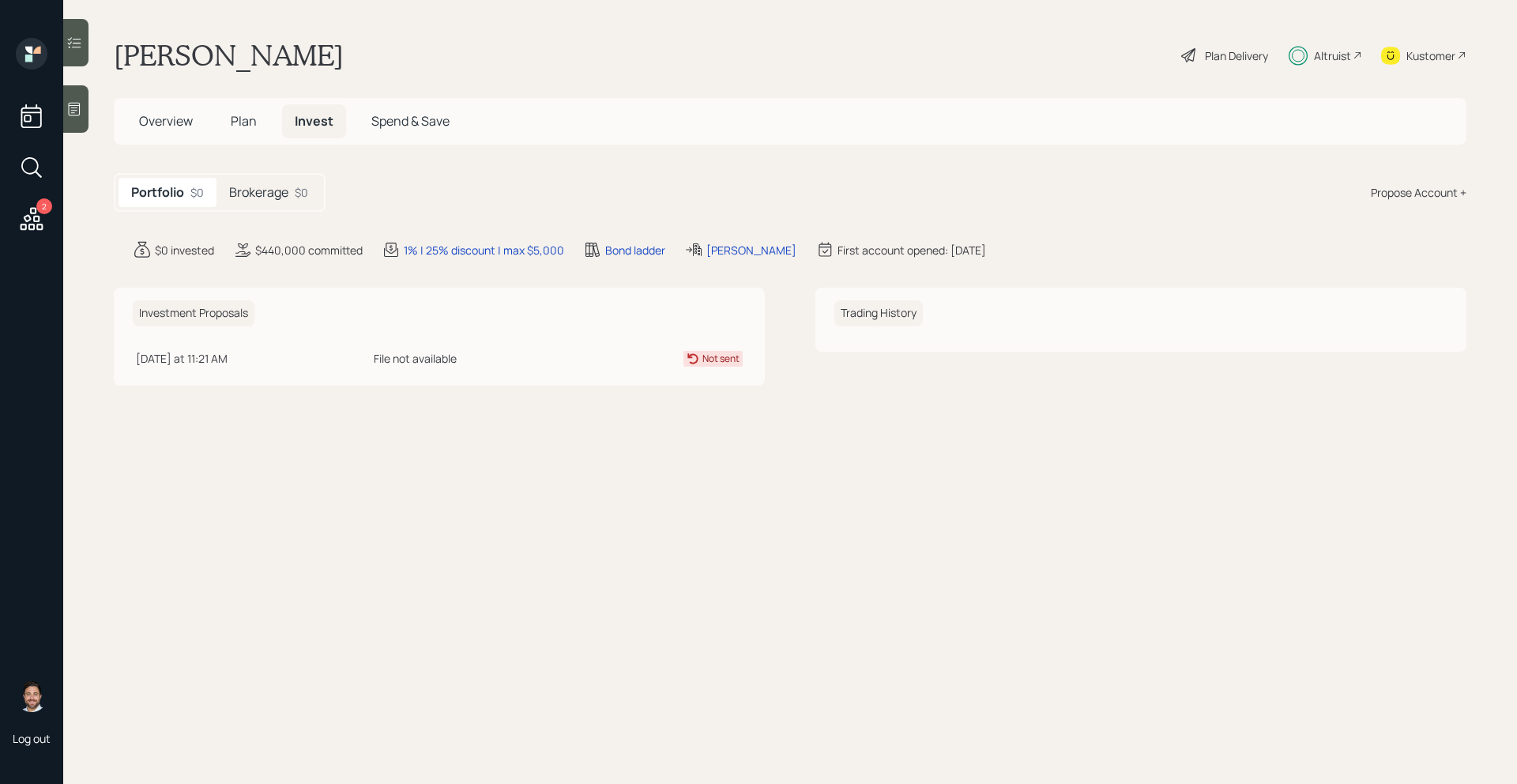
click at [173, 122] on span "Overview" at bounding box center [166, 121] width 54 height 17
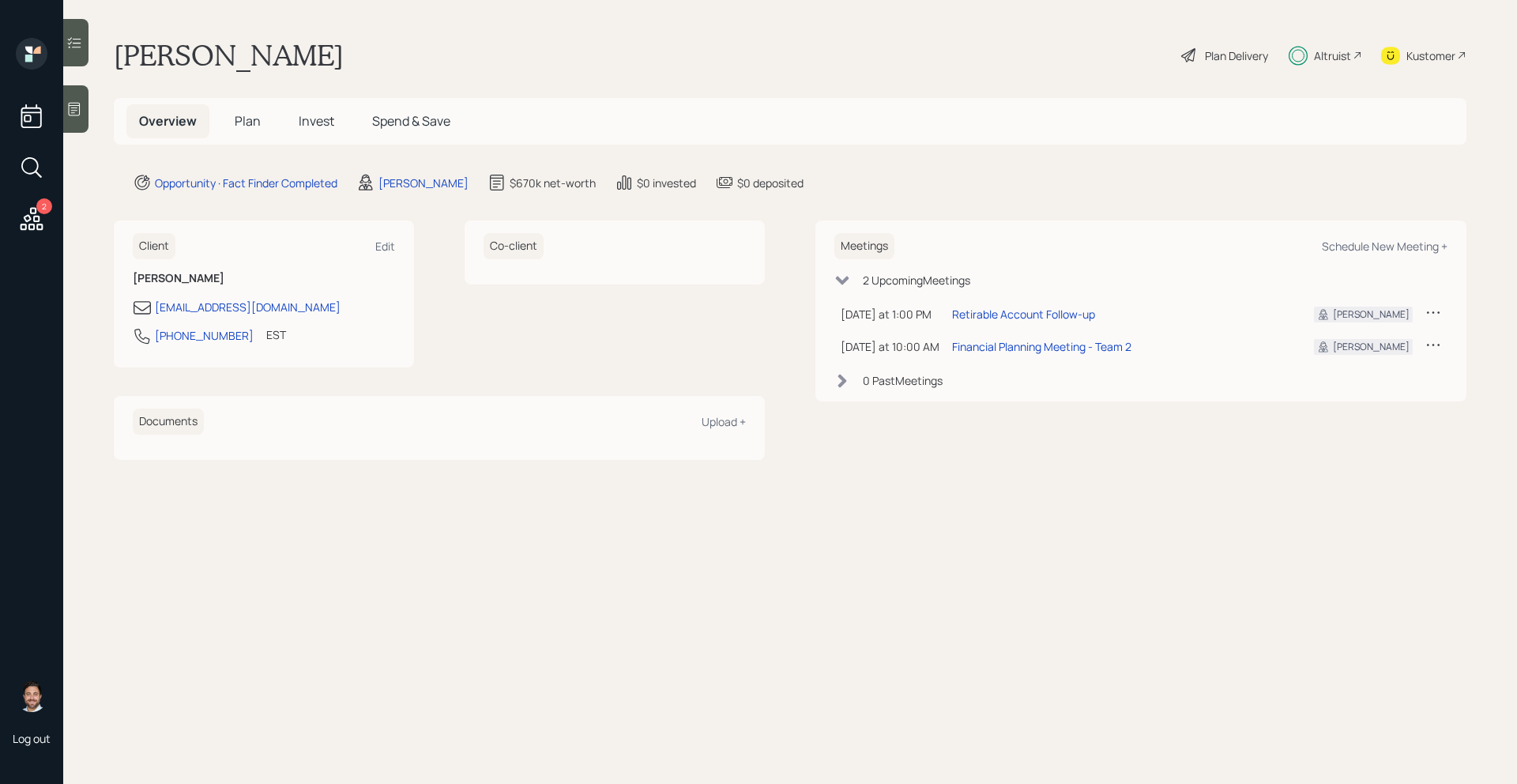
click at [242, 121] on span "Plan" at bounding box center [248, 121] width 26 height 17
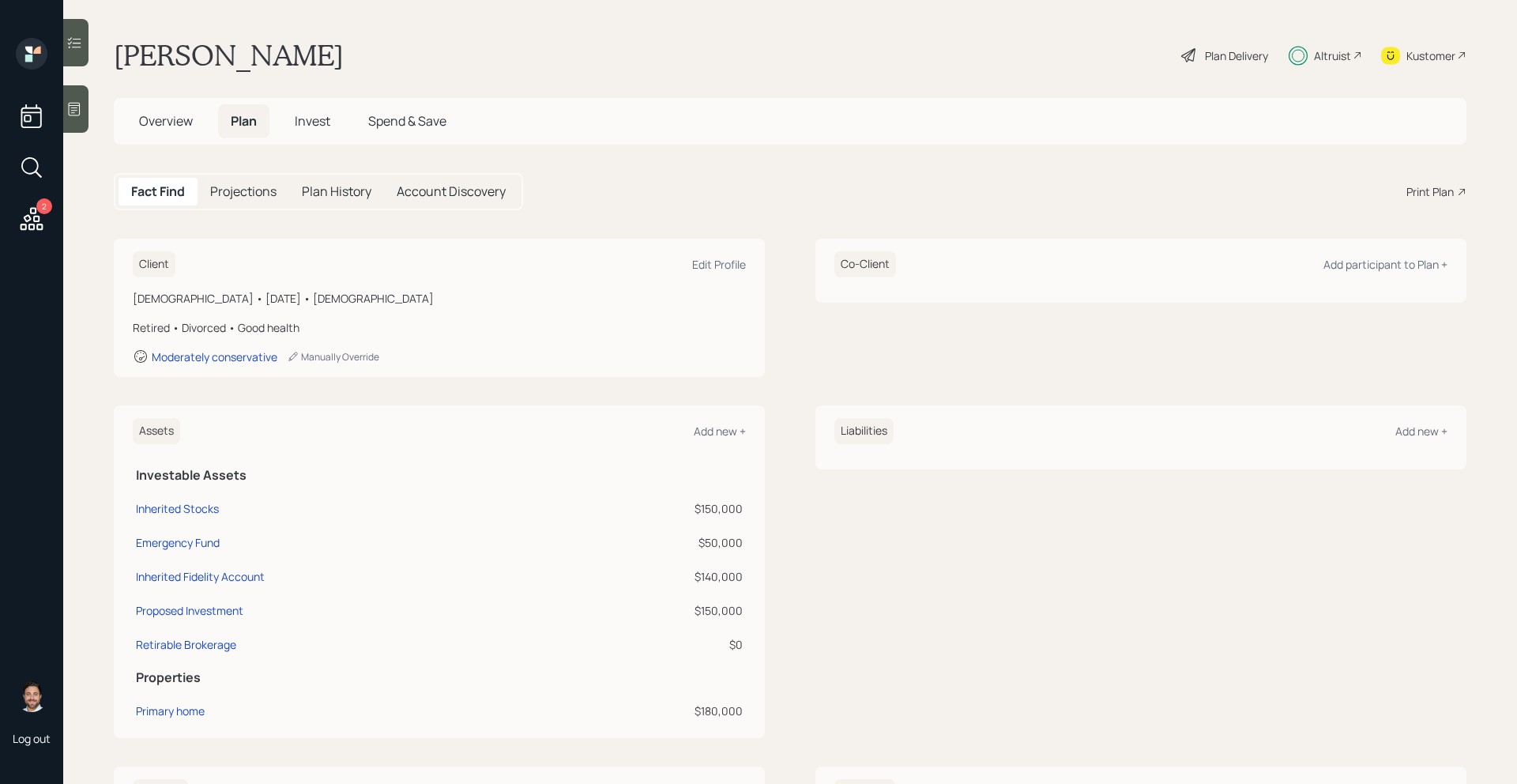
click at [310, 120] on span "Invest" at bounding box center [313, 121] width 36 height 17
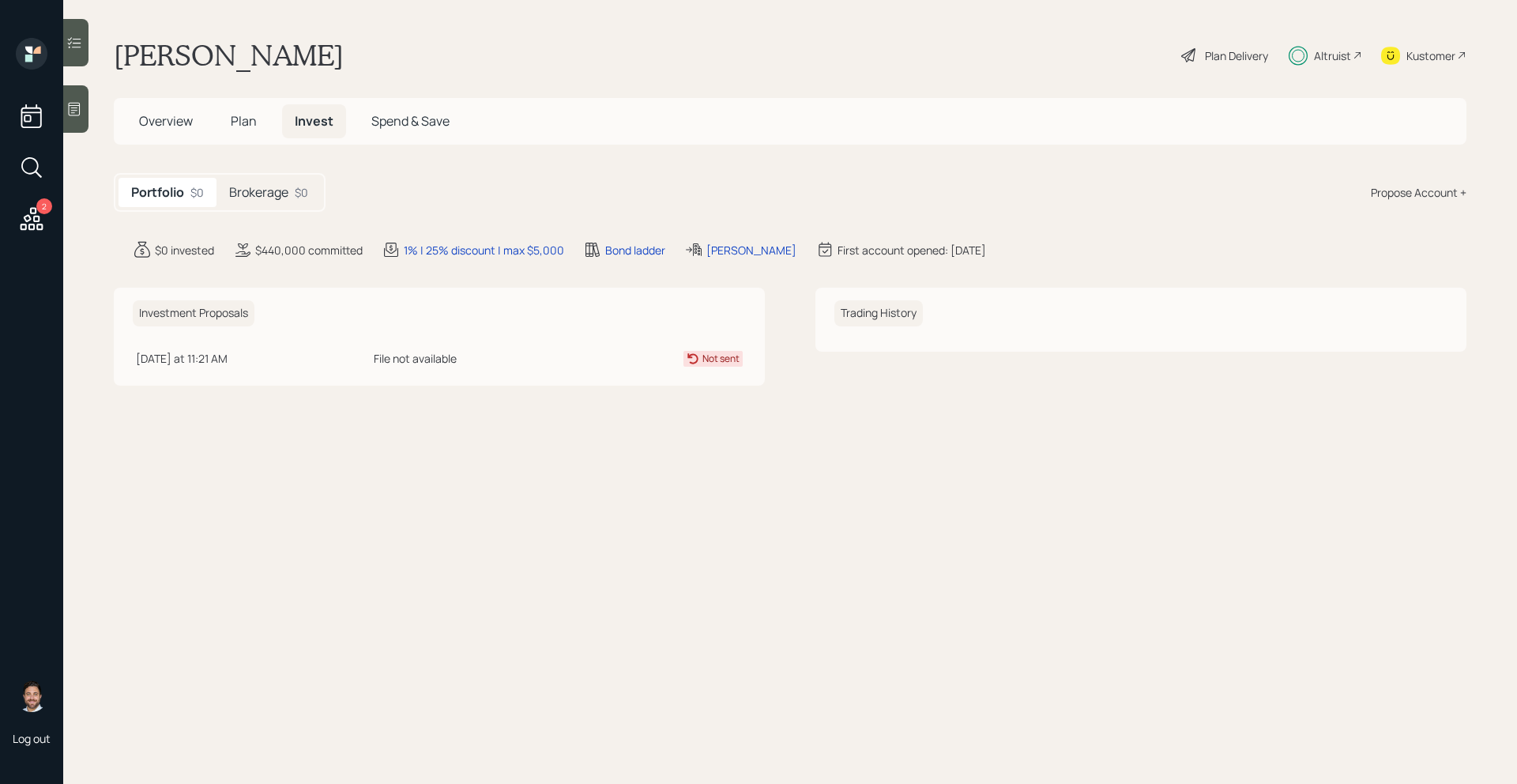
click at [285, 184] on h5 "Brokerage" at bounding box center [258, 192] width 60 height 15
